Goal: Information Seeking & Learning: Learn about a topic

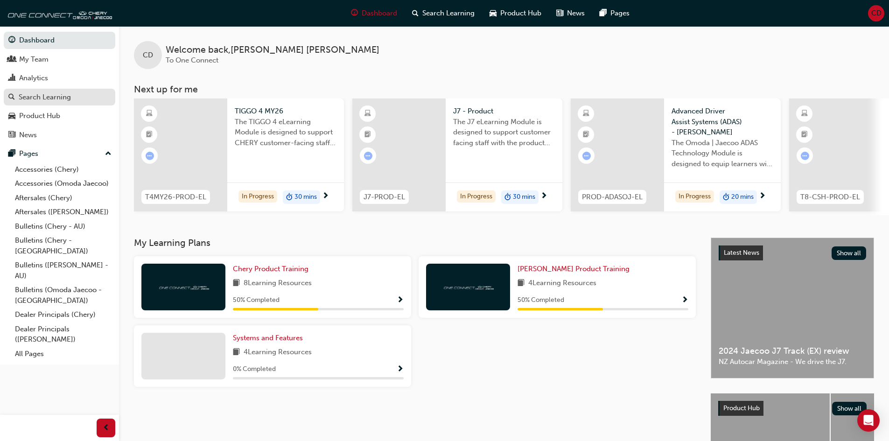
click at [54, 98] on div "Search Learning" at bounding box center [45, 97] width 52 height 11
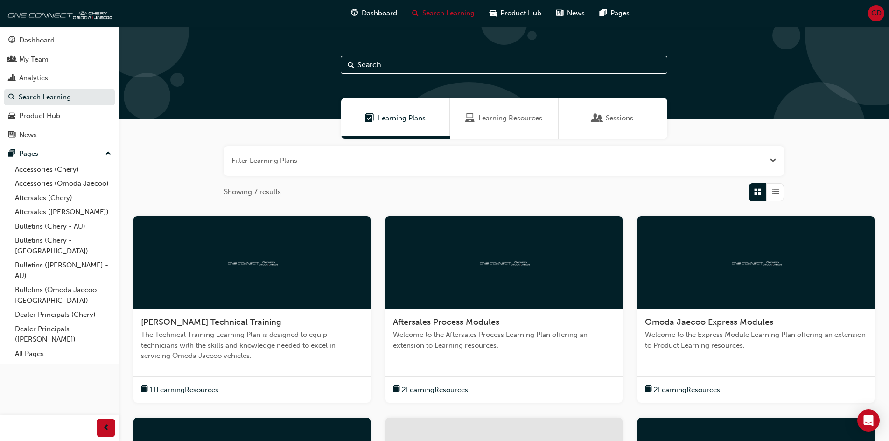
click at [430, 69] on input "text" at bounding box center [504, 65] width 327 height 18
type input "o"
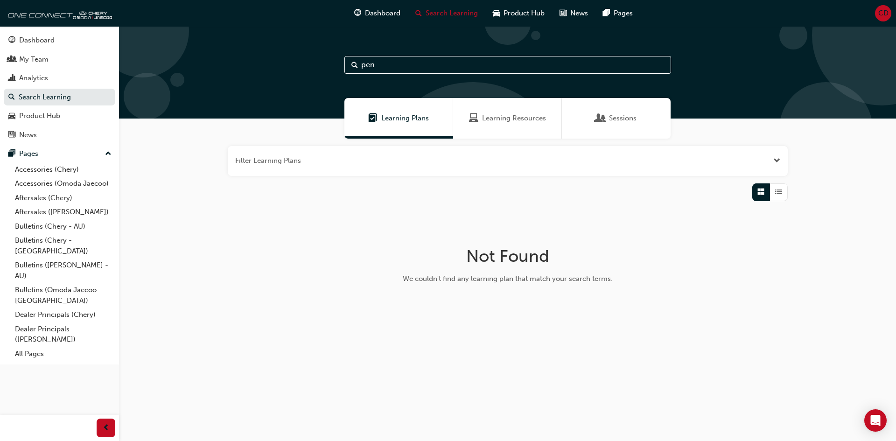
click at [399, 64] on input "pen" at bounding box center [508, 65] width 327 height 18
type input "warrant"
click at [536, 125] on div "Learning Resources" at bounding box center [507, 118] width 109 height 41
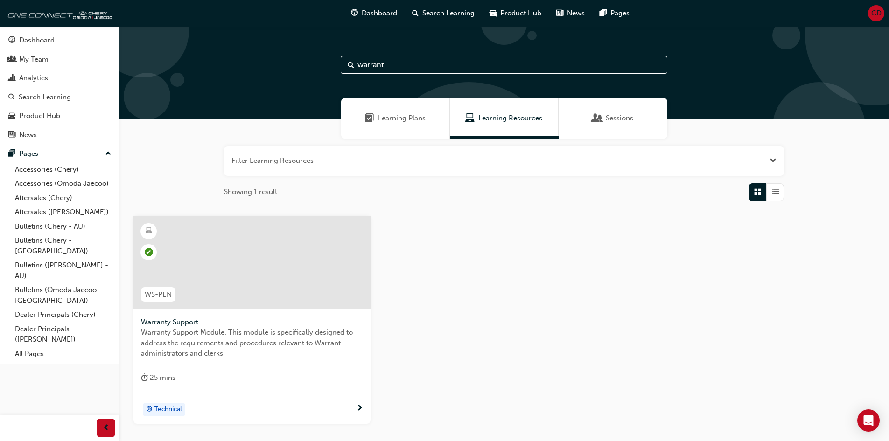
click at [286, 263] on div at bounding box center [252, 262] width 237 height 93
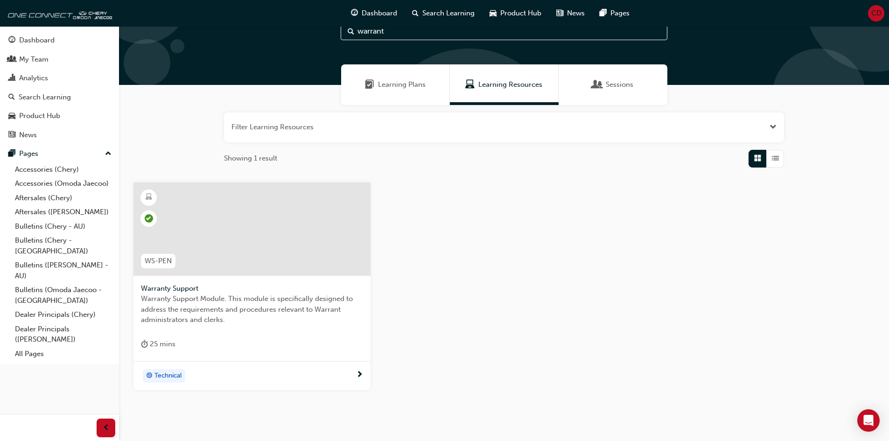
scroll to position [73, 0]
